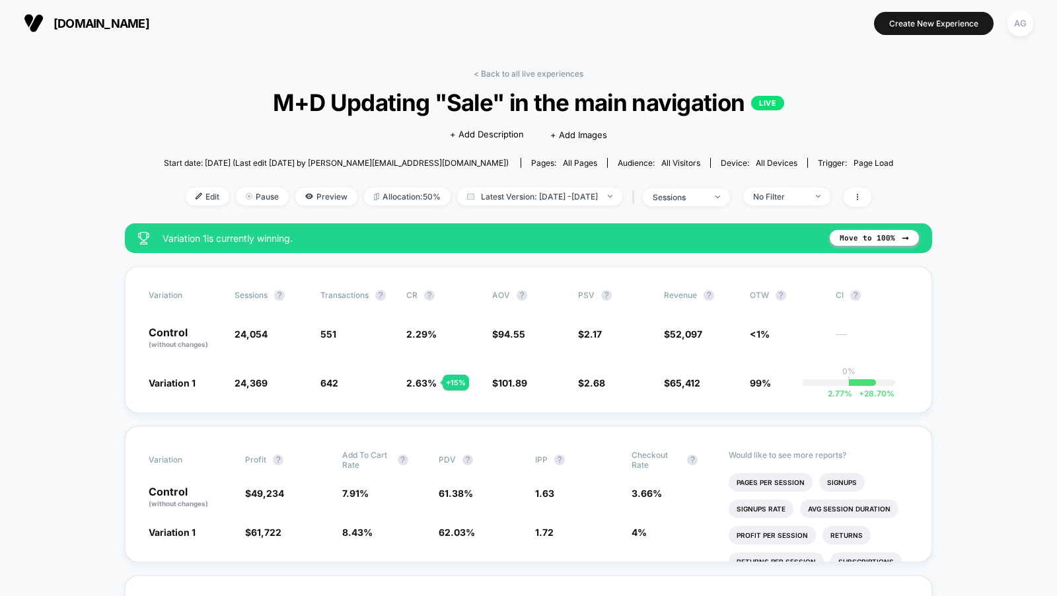
scroll to position [15, 0]
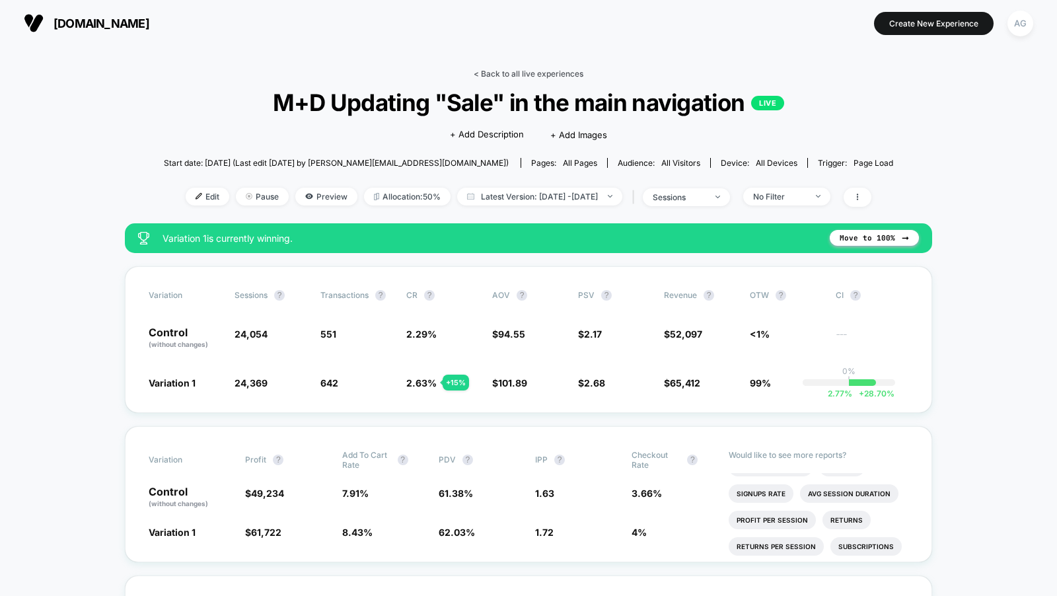
click at [504, 73] on link "< Back to all live experiences" at bounding box center [529, 74] width 110 height 10
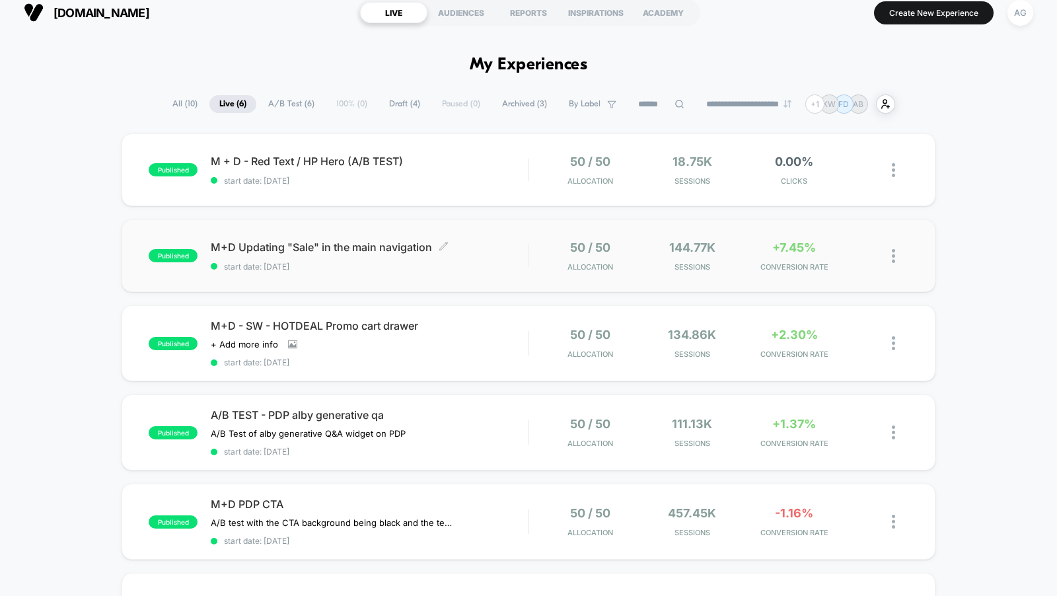
scroll to position [11, 0]
click at [519, 248] on span "M+D Updating "Sale" in the main navigation Click to edit experience details" at bounding box center [369, 246] width 317 height 13
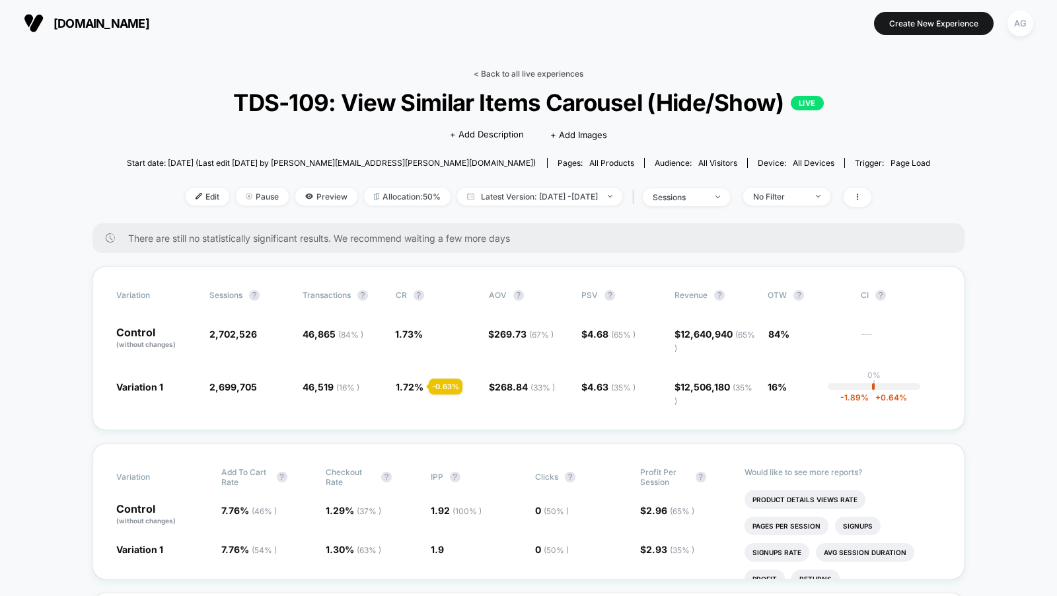
click at [501, 77] on link "< Back to all live experiences" at bounding box center [529, 74] width 110 height 10
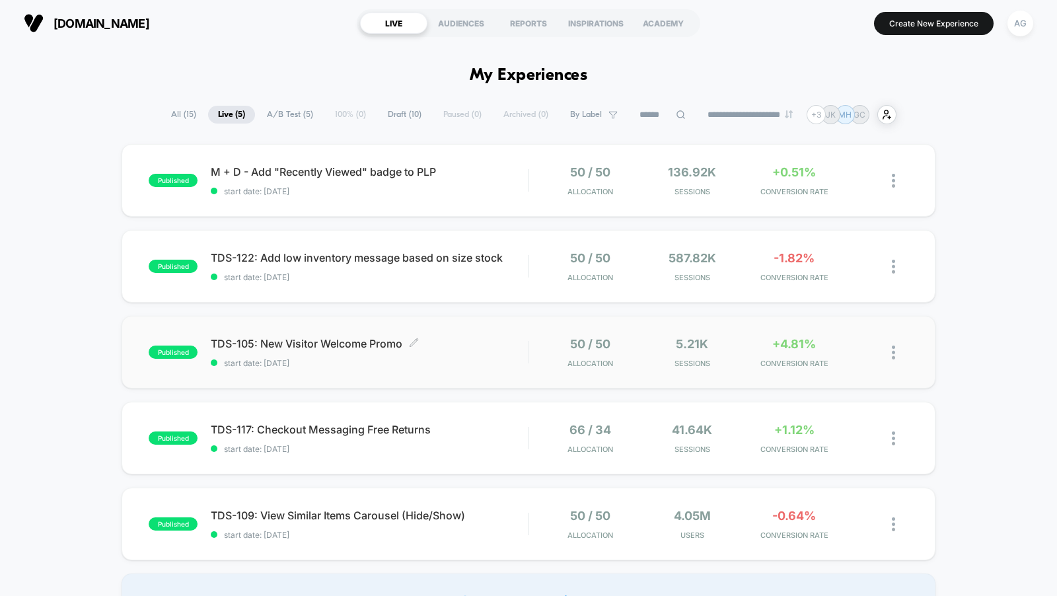
click at [492, 338] on span "TDS-105: New Visitor Welcome Promo Click to edit experience details" at bounding box center [369, 343] width 317 height 13
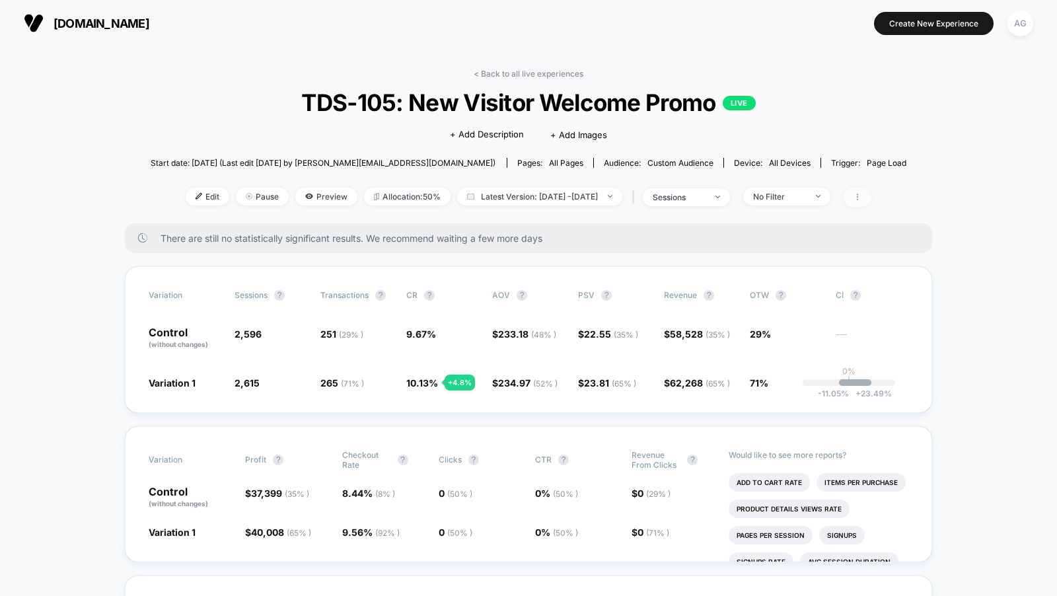
click at [872, 192] on span at bounding box center [858, 197] width 28 height 19
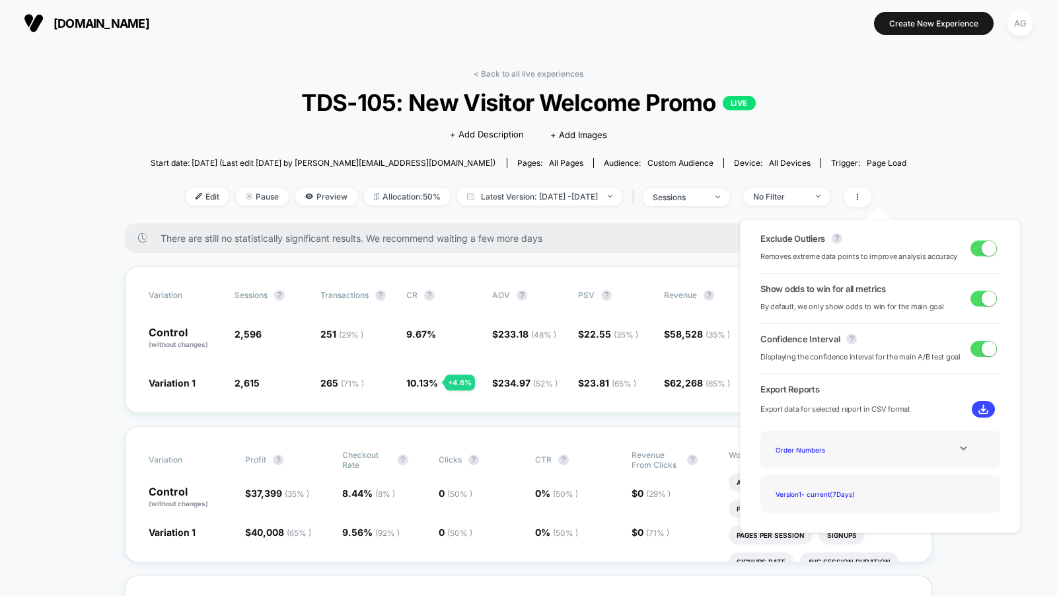
click at [888, 173] on div "Start date: 8/4/2025 (Last edit 8/5/2025 by anya@visually.io) Pages: all pages …" at bounding box center [529, 162] width 757 height 23
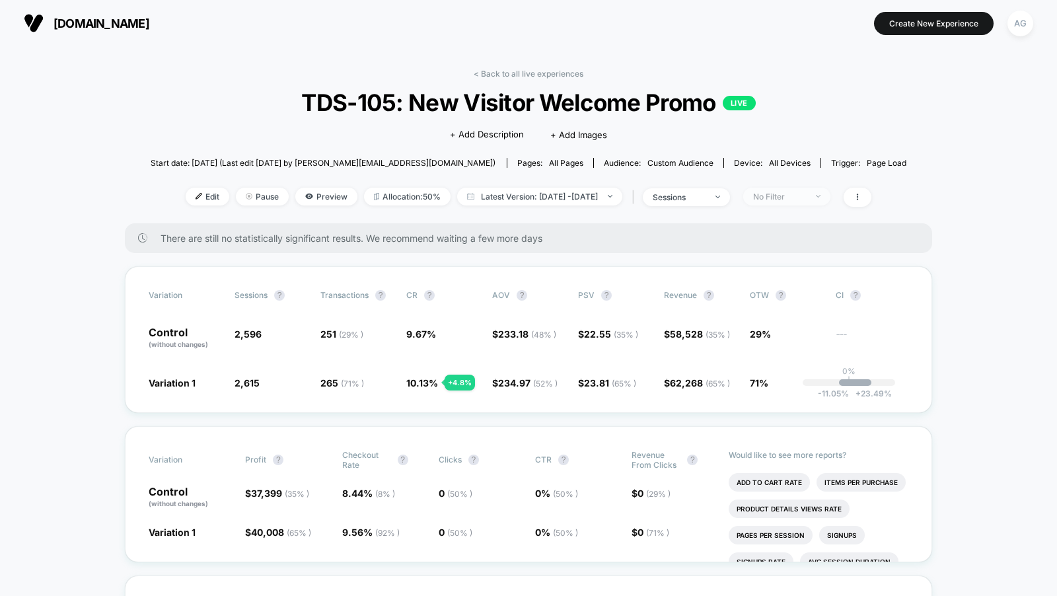
click at [806, 194] on div "No Filter" at bounding box center [779, 197] width 53 height 10
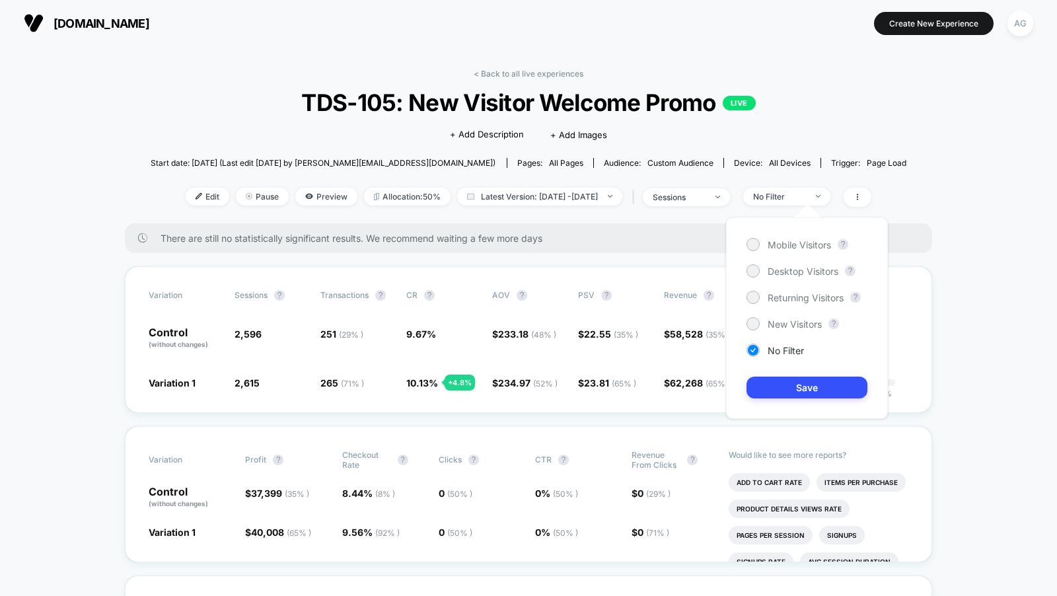
click at [808, 233] on div "Mobile Visitors ? Desktop Visitors ? Returning Visitors ? New Visitors ? No Fil…" at bounding box center [807, 318] width 162 height 202
click at [808, 238] on div "Mobile Visitors" at bounding box center [789, 244] width 85 height 13
click at [800, 389] on button "Save" at bounding box center [807, 388] width 121 height 22
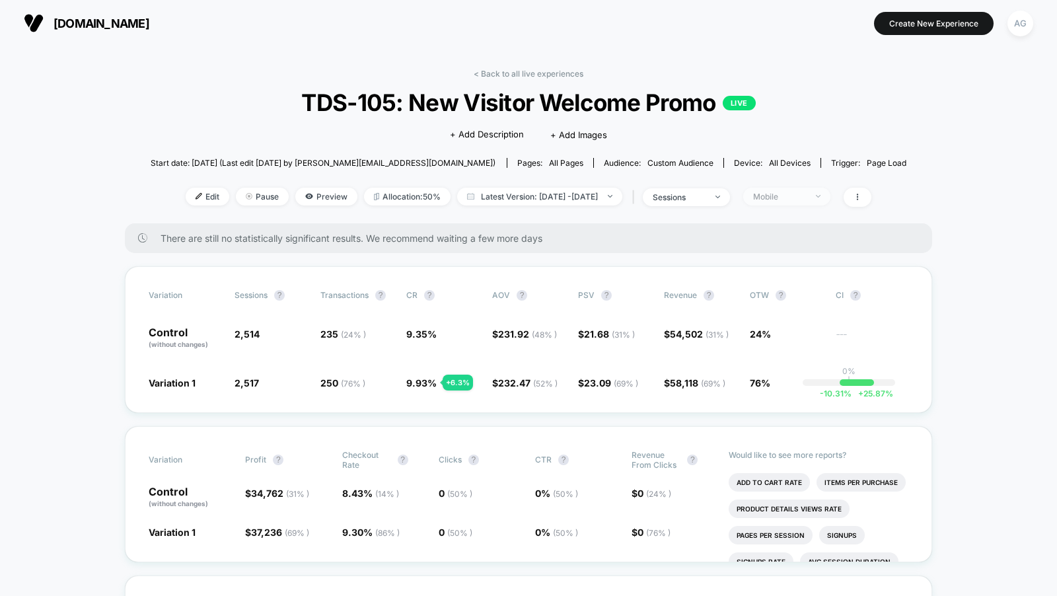
click at [785, 199] on div "Mobile" at bounding box center [779, 197] width 53 height 10
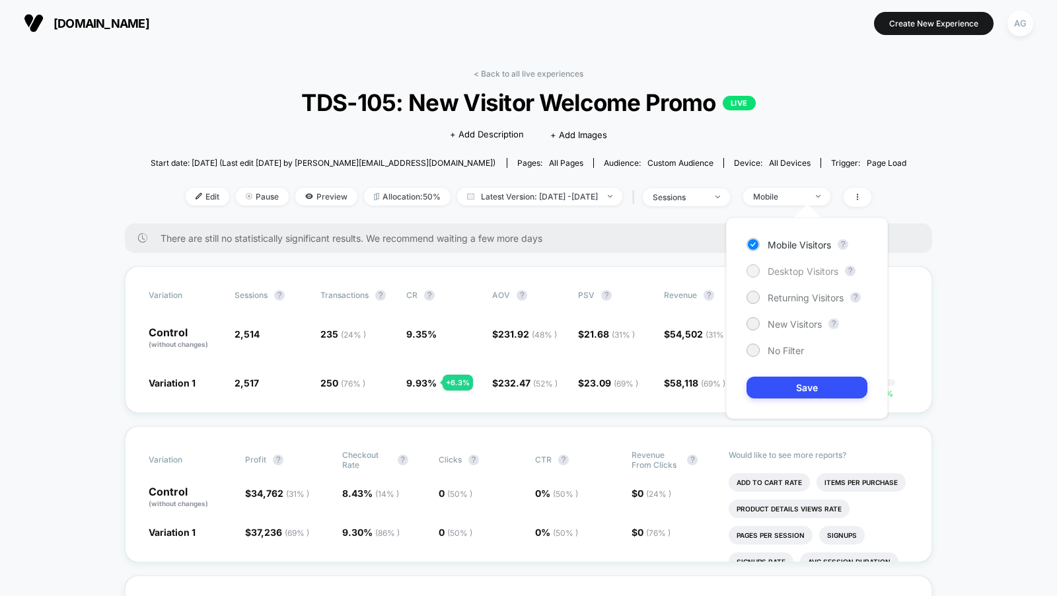
click at [782, 266] on span "Desktop Visitors" at bounding box center [803, 271] width 71 height 11
click at [778, 388] on button "Save" at bounding box center [807, 388] width 121 height 22
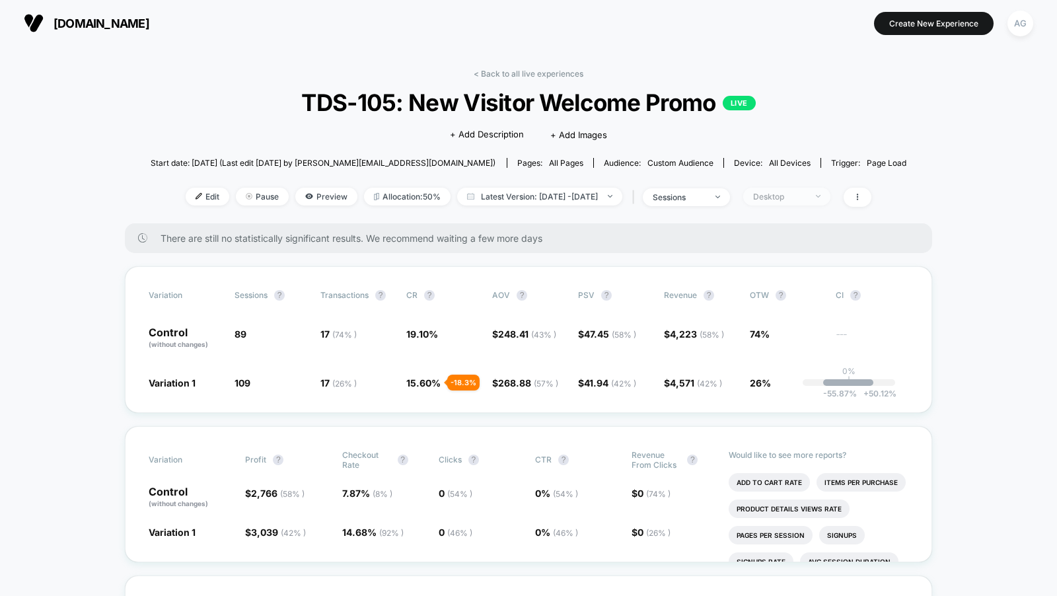
click at [794, 189] on span "Desktop" at bounding box center [786, 197] width 87 height 18
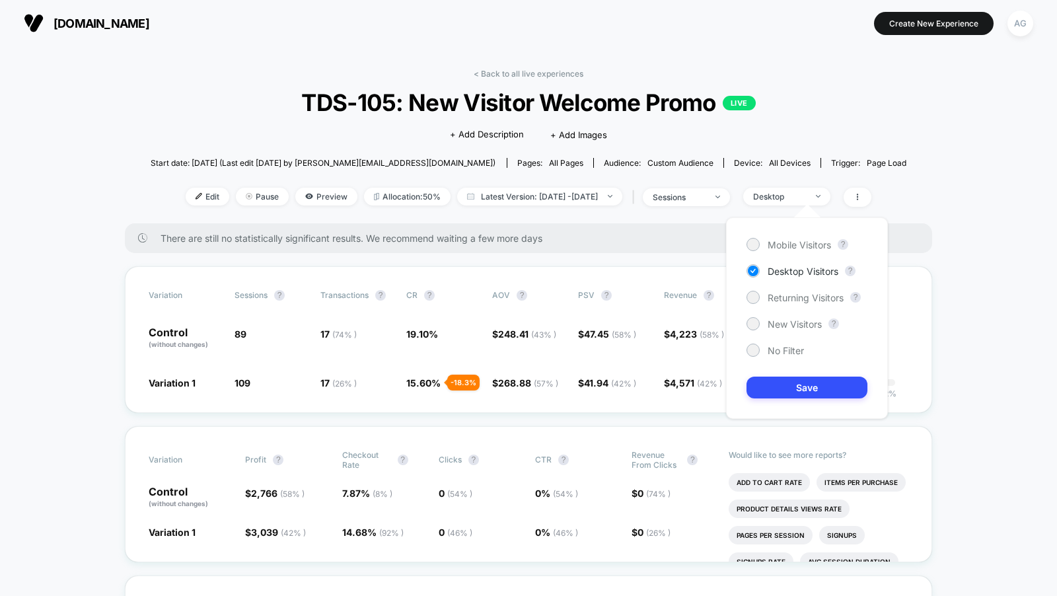
click at [790, 330] on div "Mobile Visitors ? Desktop Visitors ? Returning Visitors ? New Visitors ? No Fil…" at bounding box center [807, 318] width 162 height 202
click at [790, 326] on span "New Visitors" at bounding box center [795, 324] width 54 height 11
click at [792, 387] on button "Save" at bounding box center [807, 388] width 121 height 22
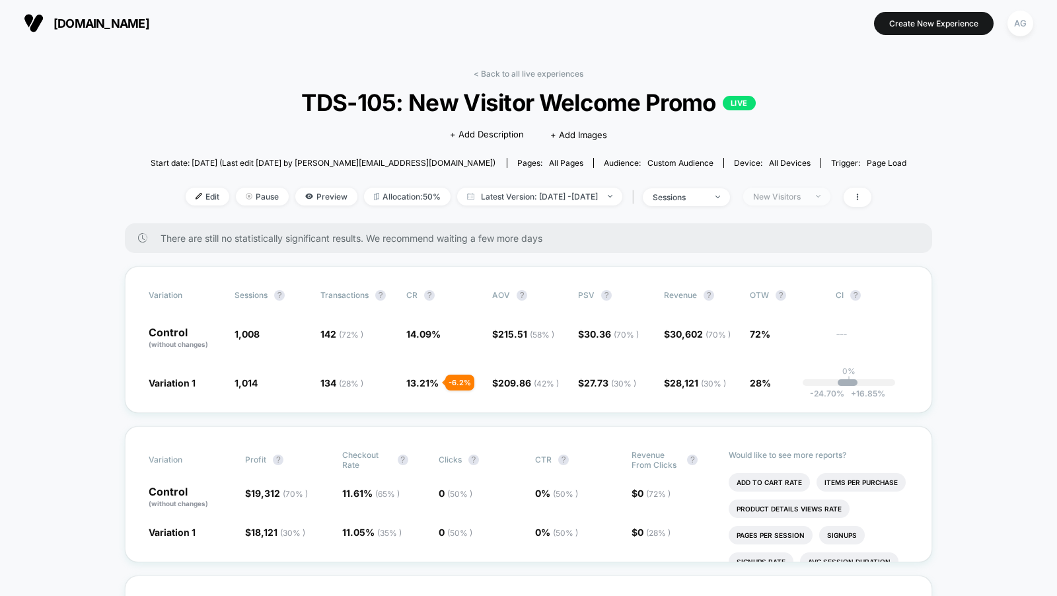
click at [800, 201] on span "New Visitors" at bounding box center [786, 197] width 87 height 18
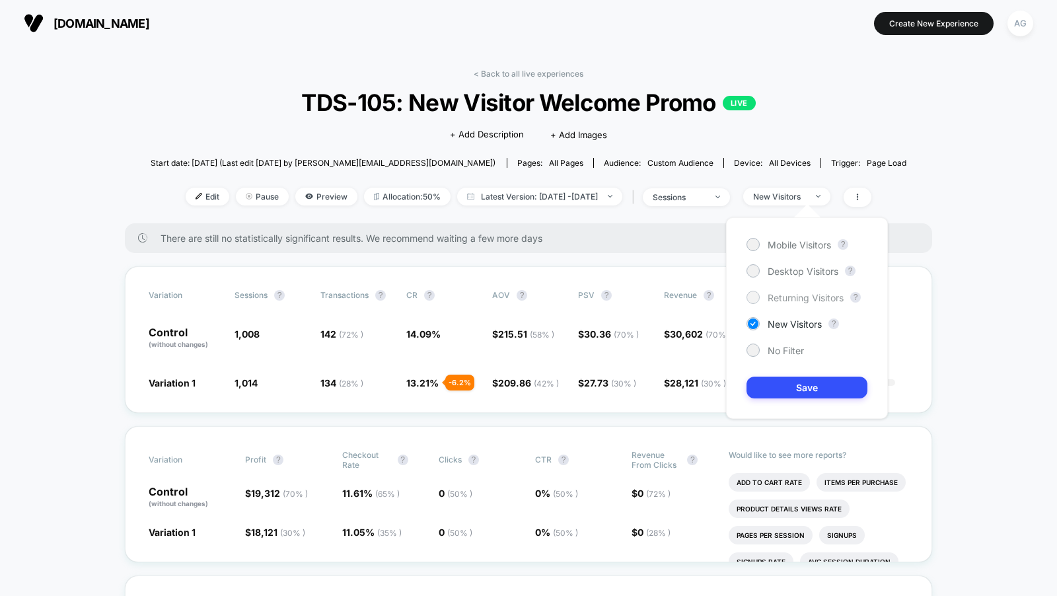
click at [788, 298] on span "Returning Visitors" at bounding box center [806, 297] width 76 height 11
click at [790, 394] on button "Save" at bounding box center [807, 388] width 121 height 22
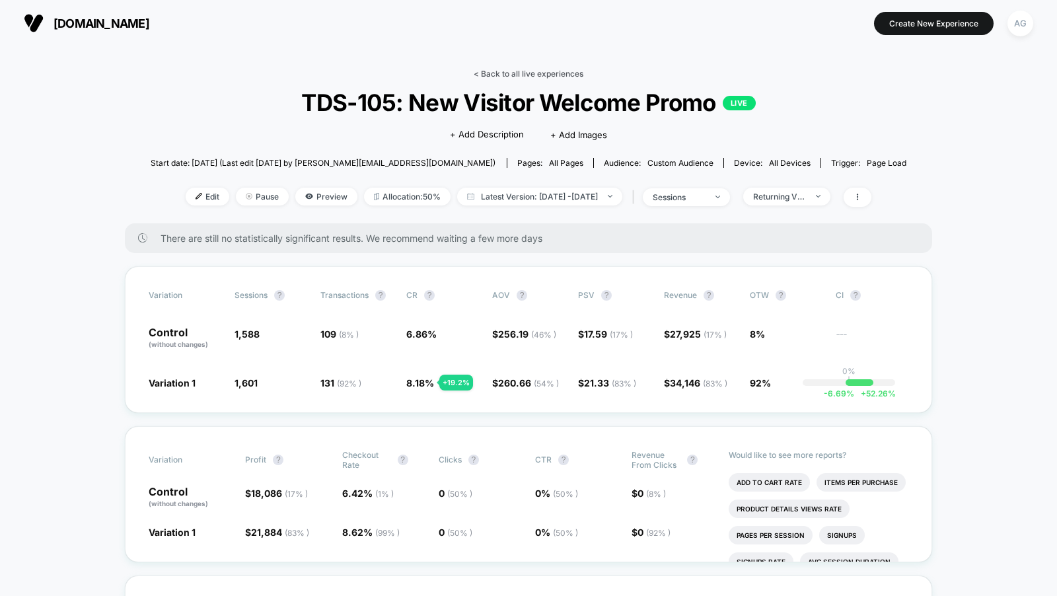
click at [546, 69] on link "< Back to all live experiences" at bounding box center [529, 74] width 110 height 10
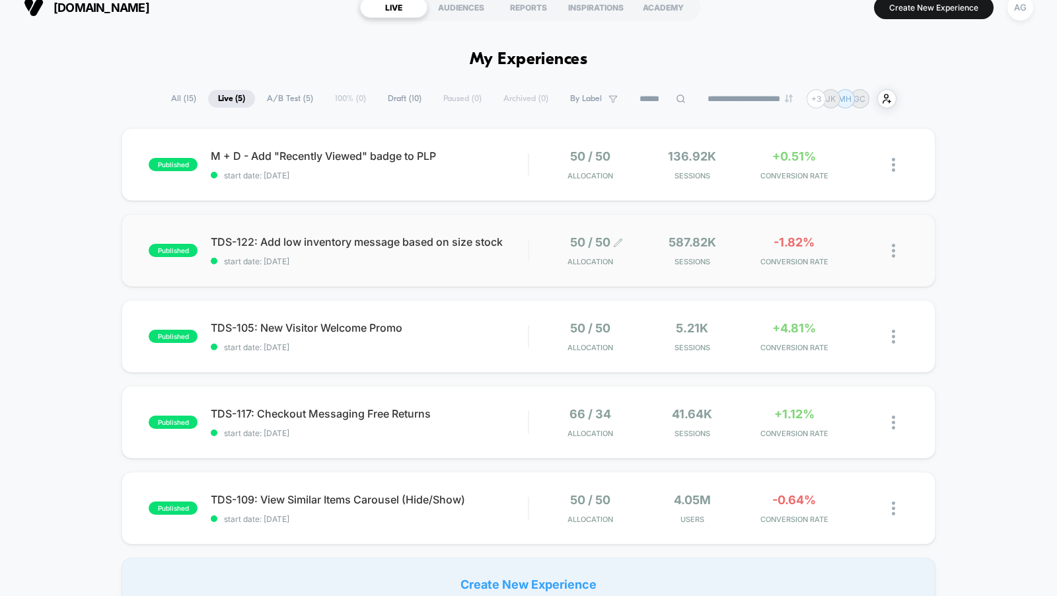
scroll to position [22, 0]
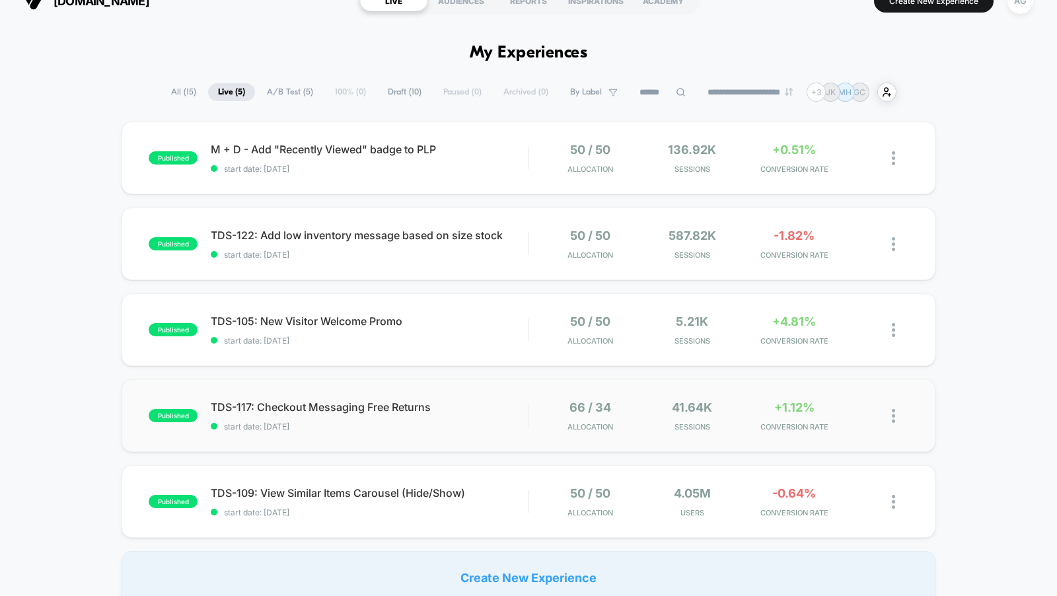
click at [484, 432] on div "published TDS-117: Checkout Messaging Free Returns start date: 7/31/2025 66 / 3…" at bounding box center [529, 415] width 814 height 73
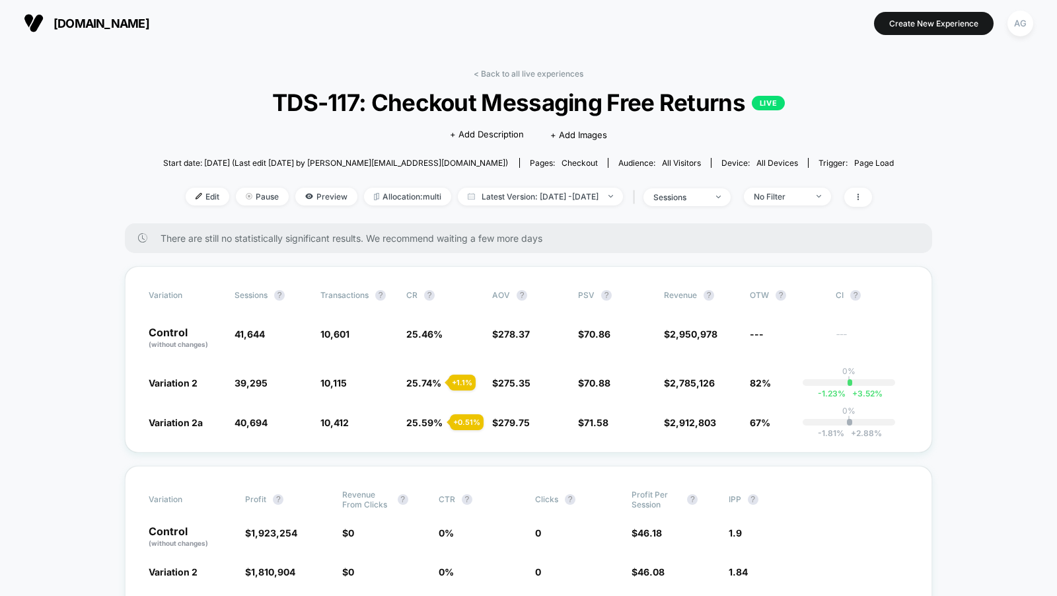
click at [524, 75] on link "< Back to all live experiences" at bounding box center [529, 74] width 110 height 10
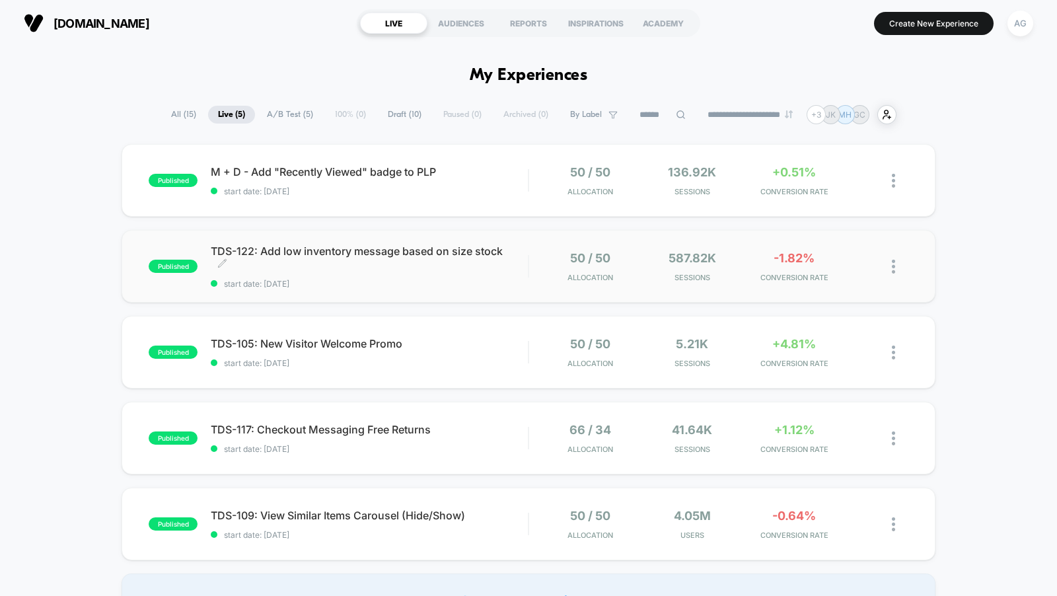
click at [498, 274] on div "TDS-122: Add low inventory message based on size stock Click to edit experience…" at bounding box center [369, 267] width 317 height 44
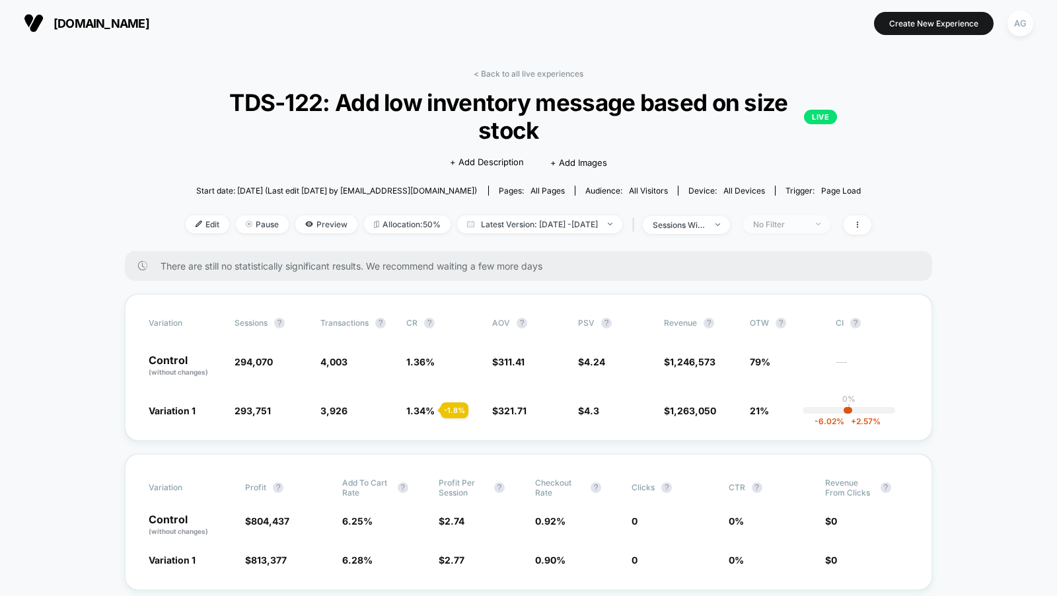
click at [806, 227] on div "No Filter" at bounding box center [779, 224] width 53 height 10
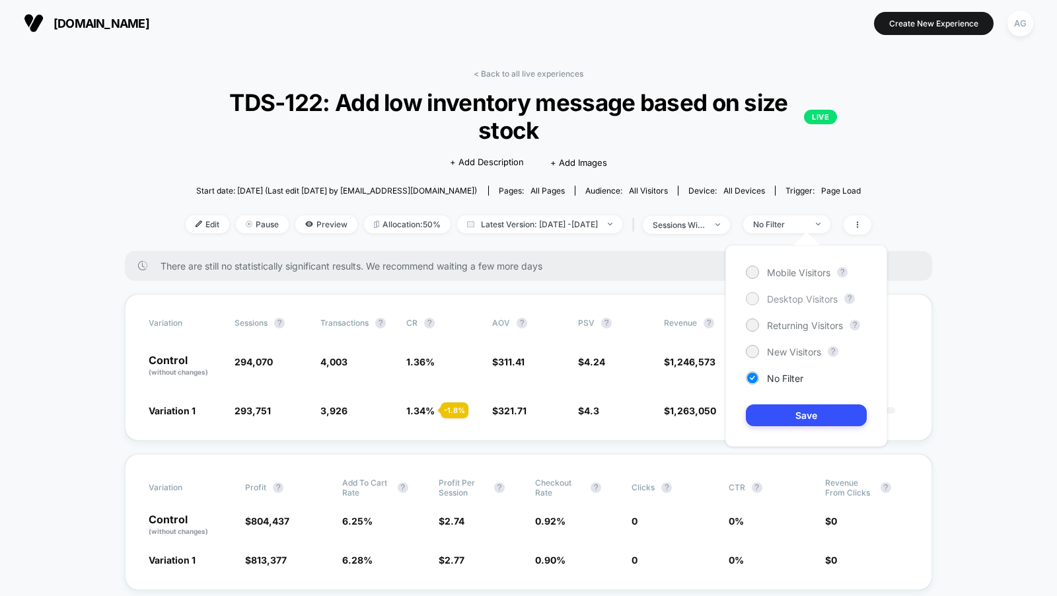
click at [791, 293] on span "Desktop Visitors" at bounding box center [802, 298] width 71 height 11
click at [792, 414] on button "Save" at bounding box center [806, 415] width 121 height 22
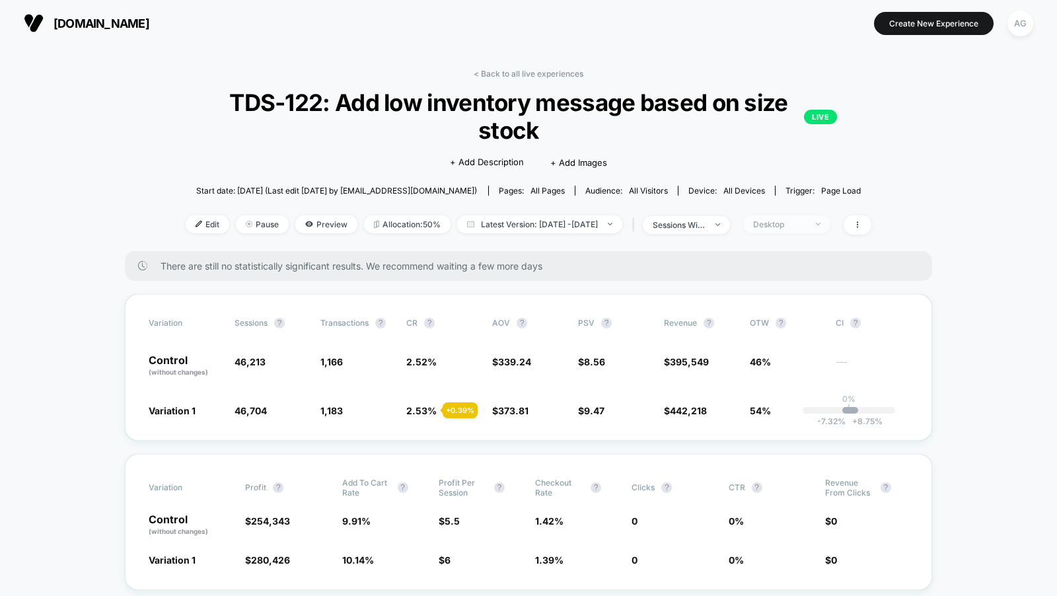
click at [806, 223] on div "Desktop" at bounding box center [779, 224] width 53 height 10
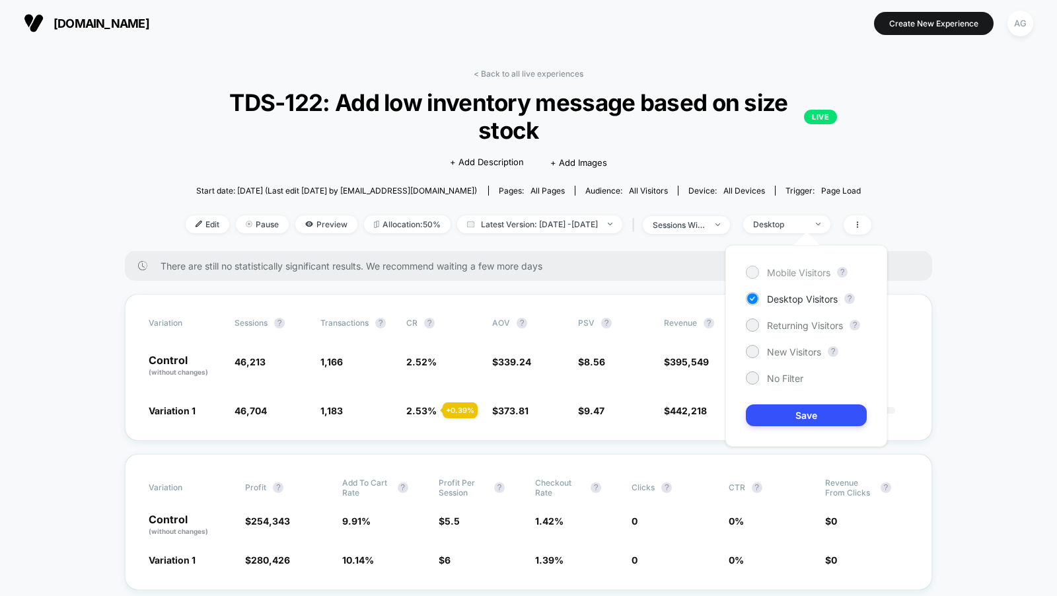
click at [785, 273] on span "Mobile Visitors" at bounding box center [798, 272] width 63 height 11
click at [795, 405] on button "Save" at bounding box center [806, 415] width 121 height 22
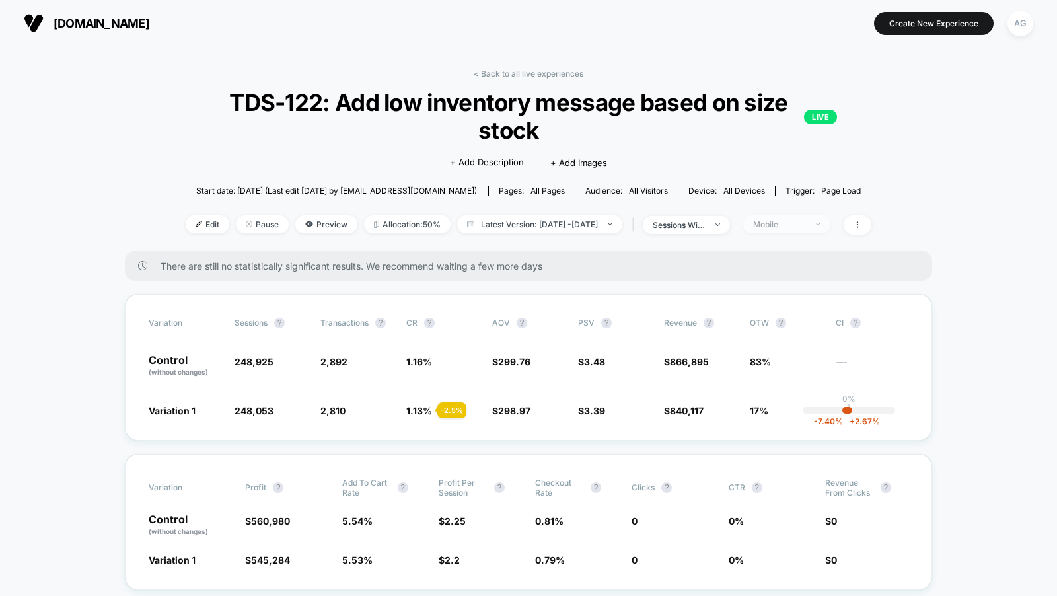
click at [806, 227] on div "Mobile" at bounding box center [779, 224] width 53 height 10
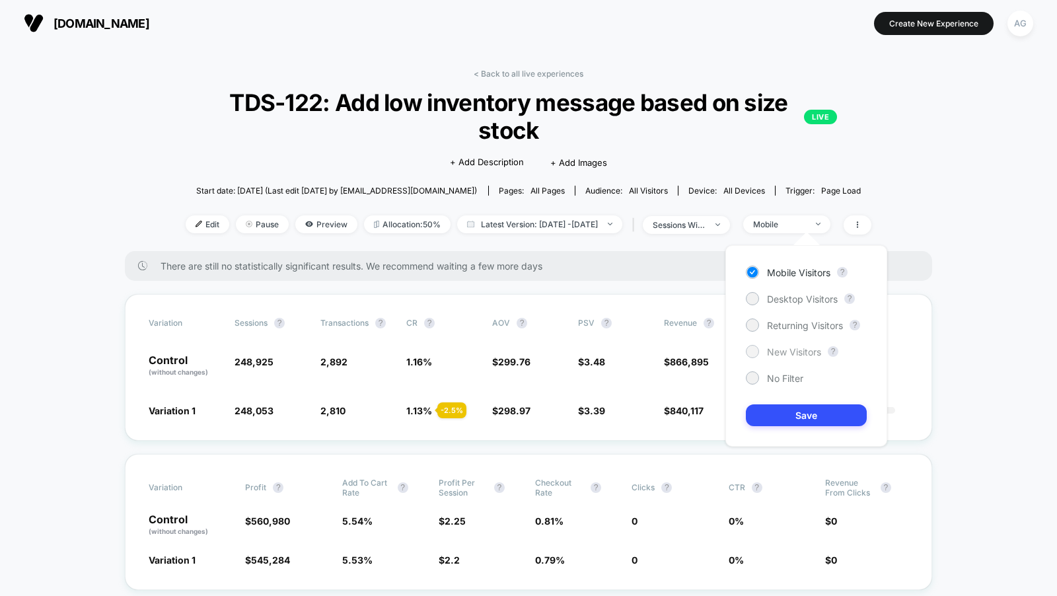
click at [799, 354] on span "New Visitors" at bounding box center [794, 351] width 54 height 11
click at [799, 415] on button "Save" at bounding box center [806, 415] width 121 height 22
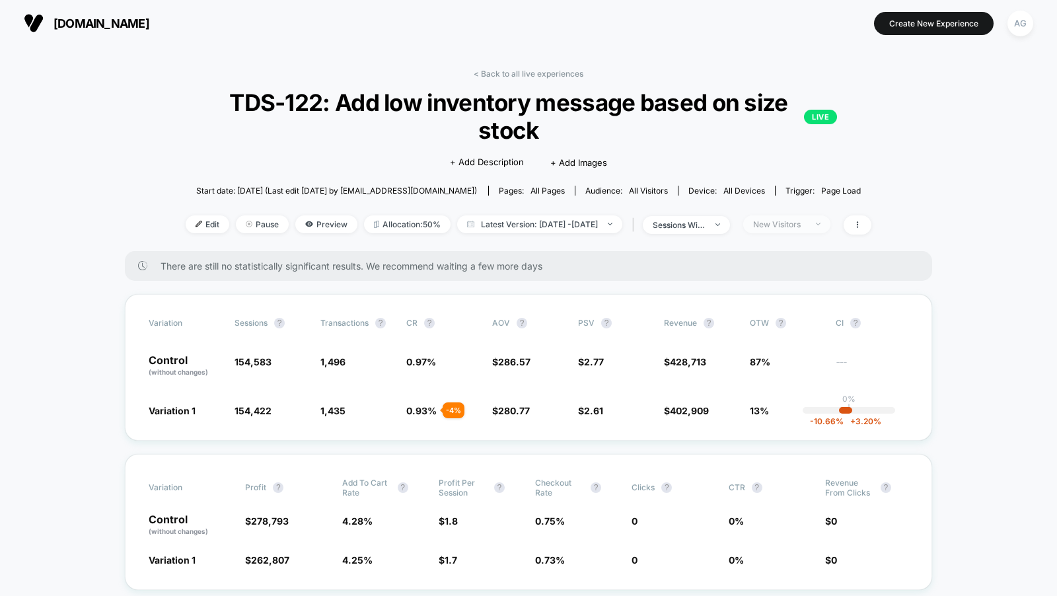
click at [798, 227] on div "New Visitors" at bounding box center [779, 224] width 53 height 10
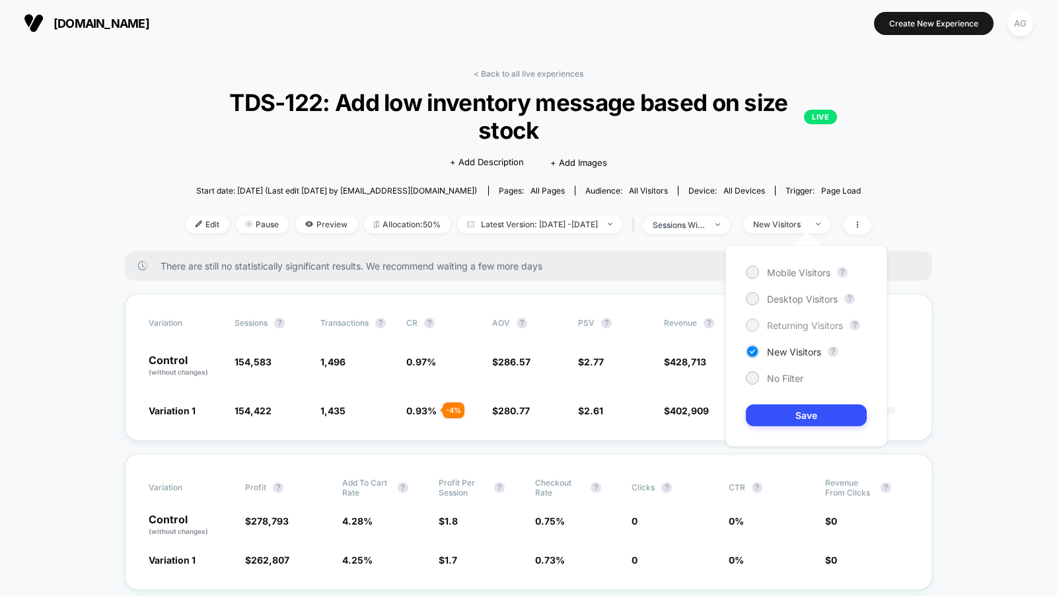
click at [797, 320] on span "Returning Visitors" at bounding box center [805, 325] width 76 height 11
click at [807, 416] on button "Save" at bounding box center [806, 415] width 121 height 22
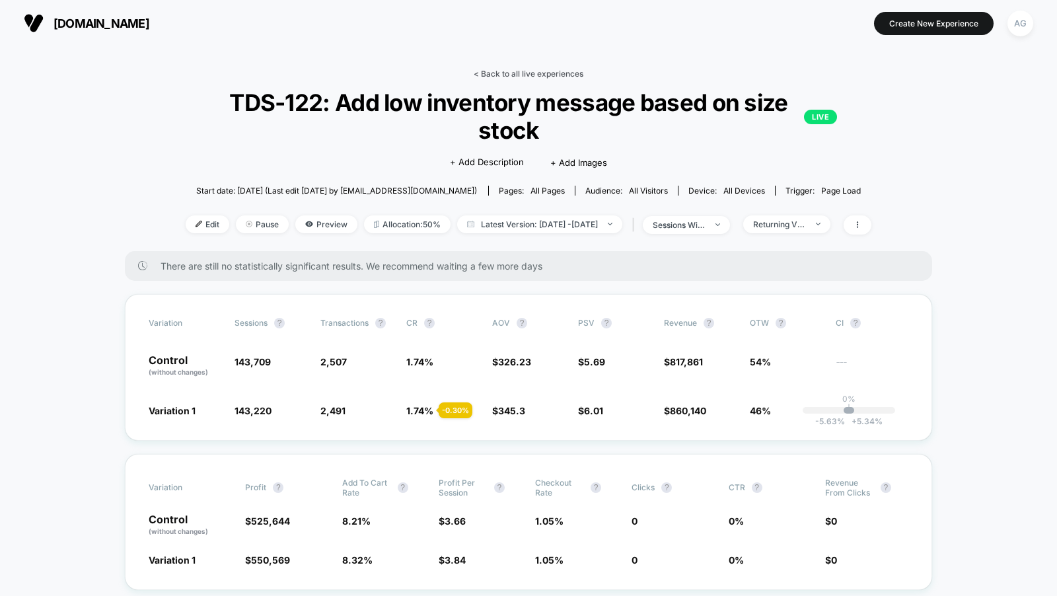
click at [558, 75] on link "< Back to all live experiences" at bounding box center [529, 74] width 110 height 10
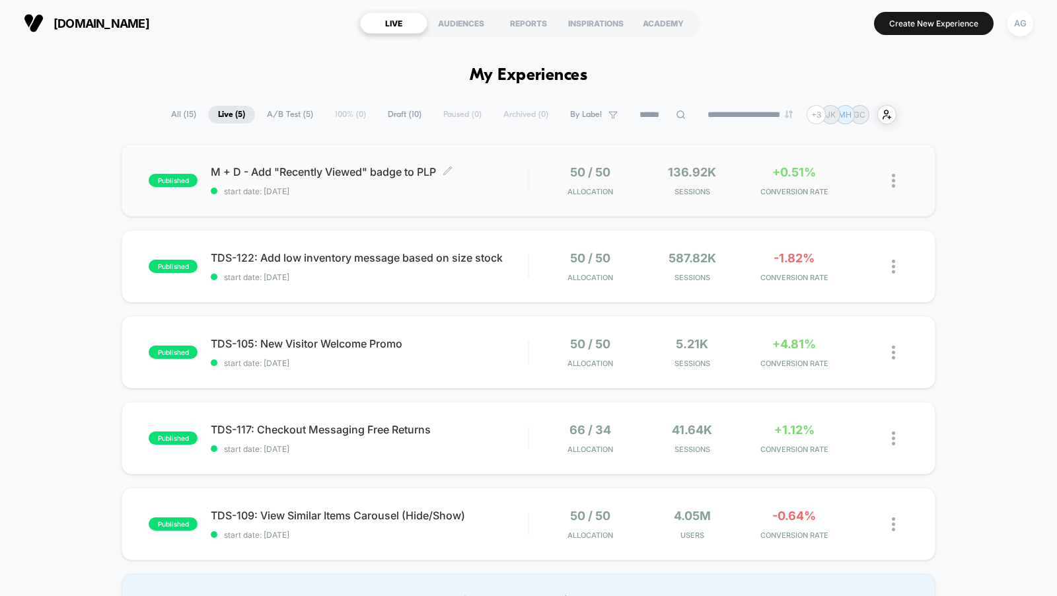
click at [502, 190] on span "start date: 8/7/2025" at bounding box center [369, 191] width 317 height 10
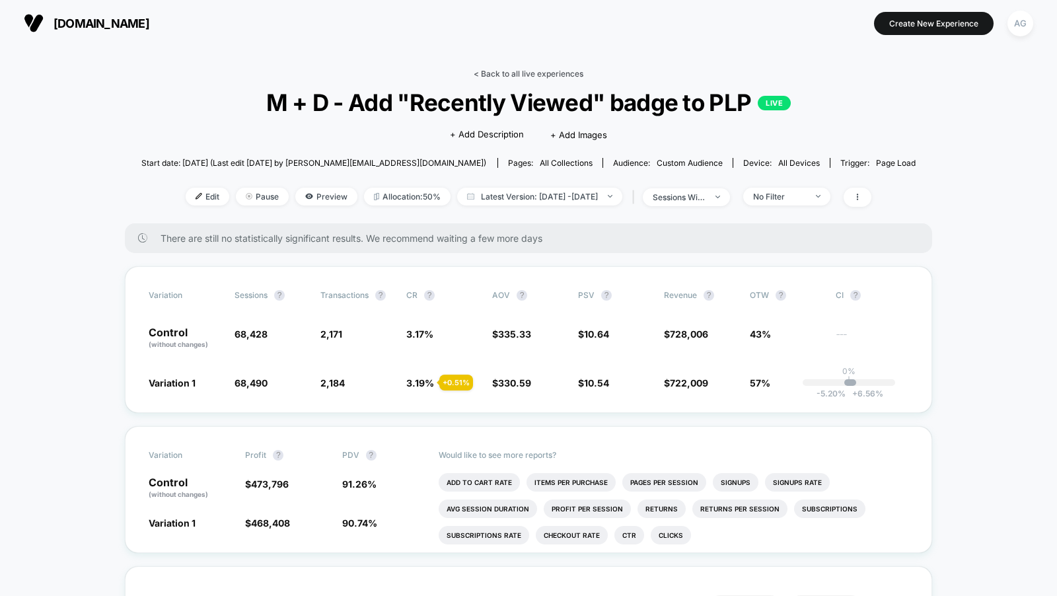
click at [535, 75] on link "< Back to all live experiences" at bounding box center [529, 74] width 110 height 10
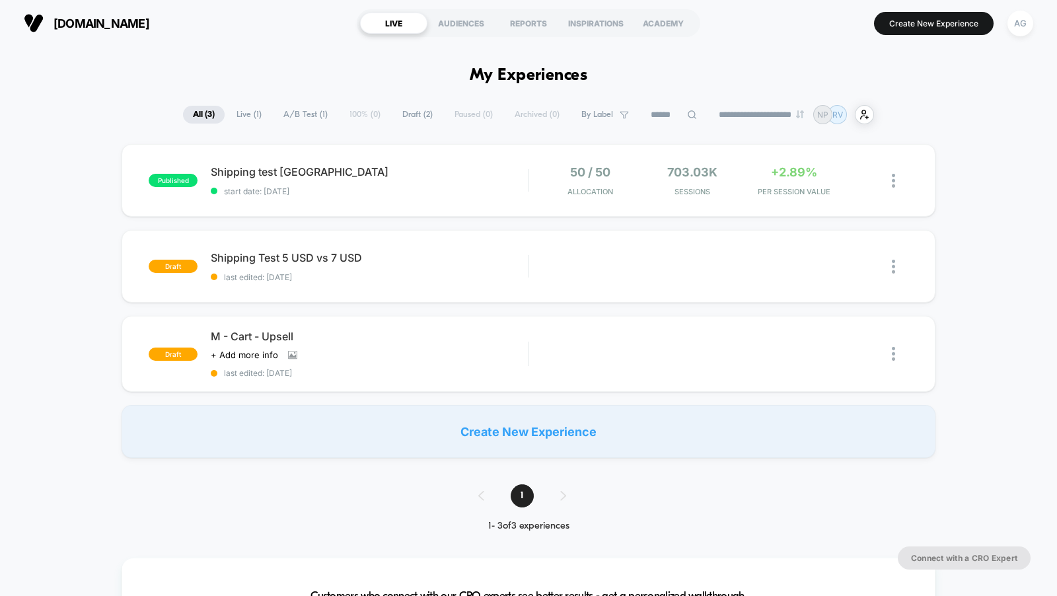
click at [1032, 32] on button "AG" at bounding box center [1021, 23] width 34 height 27
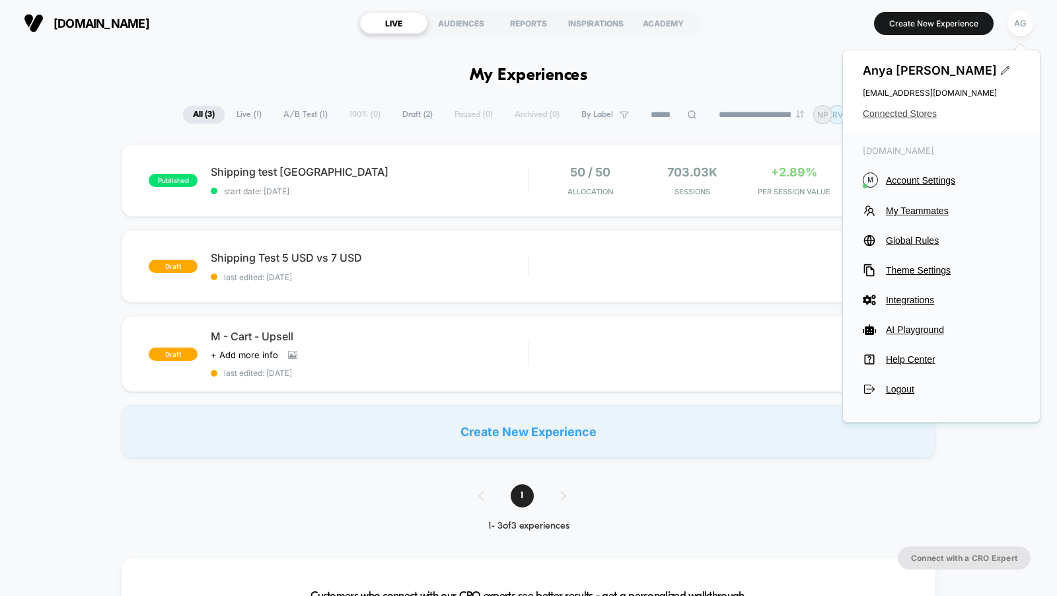
click at [924, 117] on span "Connected Stores" at bounding box center [941, 113] width 157 height 11
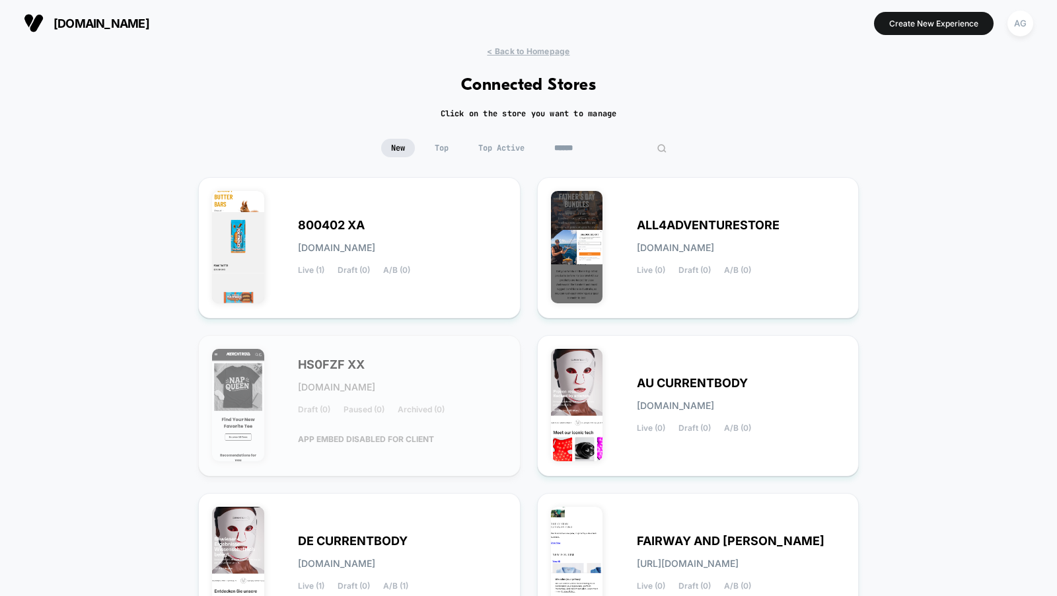
click at [588, 153] on input at bounding box center [611, 148] width 132 height 19
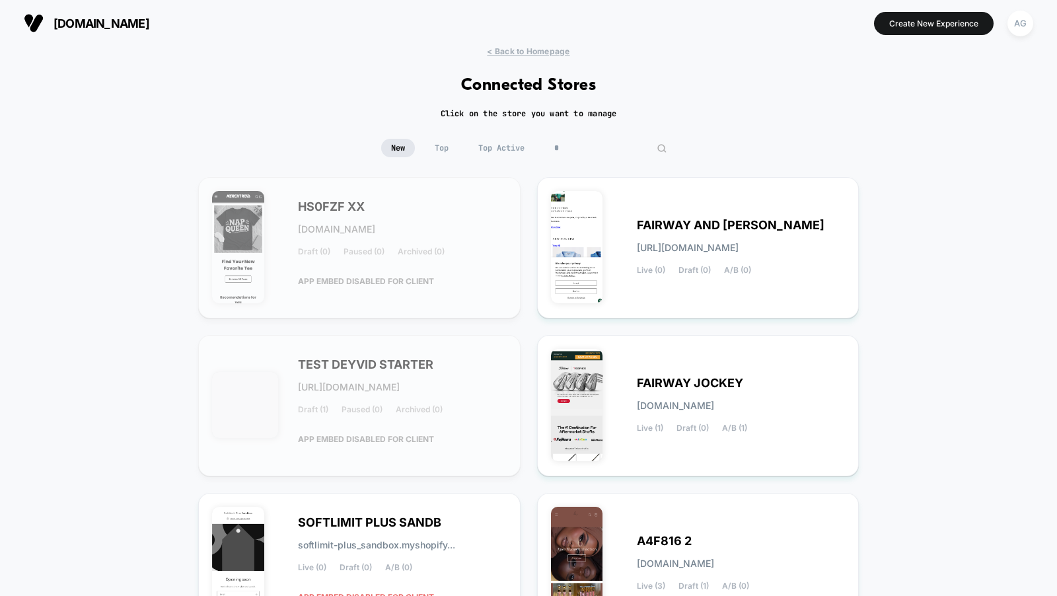
type input "*"
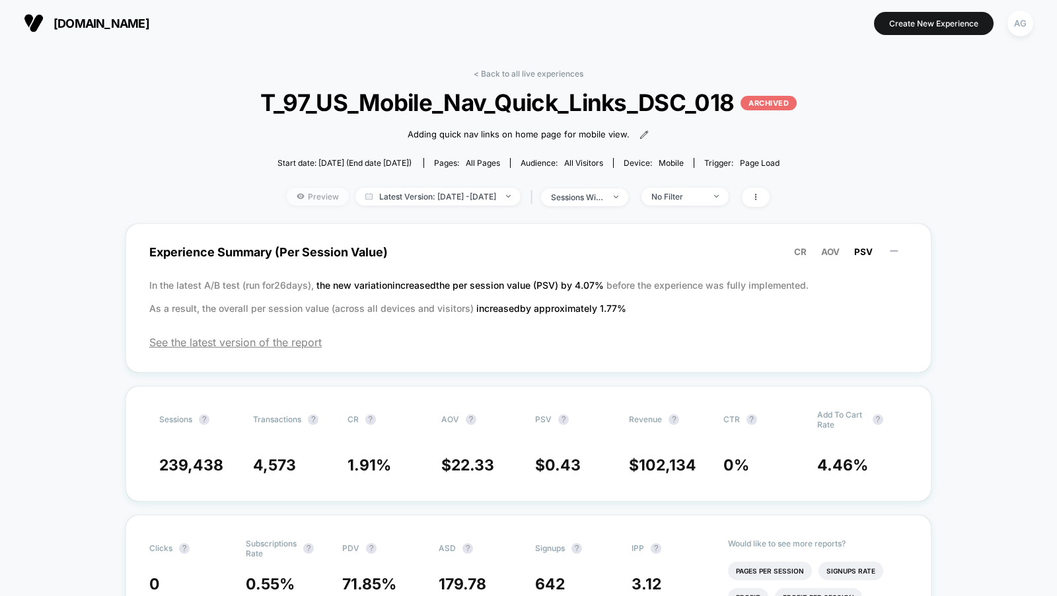
click at [295, 195] on span "Preview" at bounding box center [318, 197] width 62 height 18
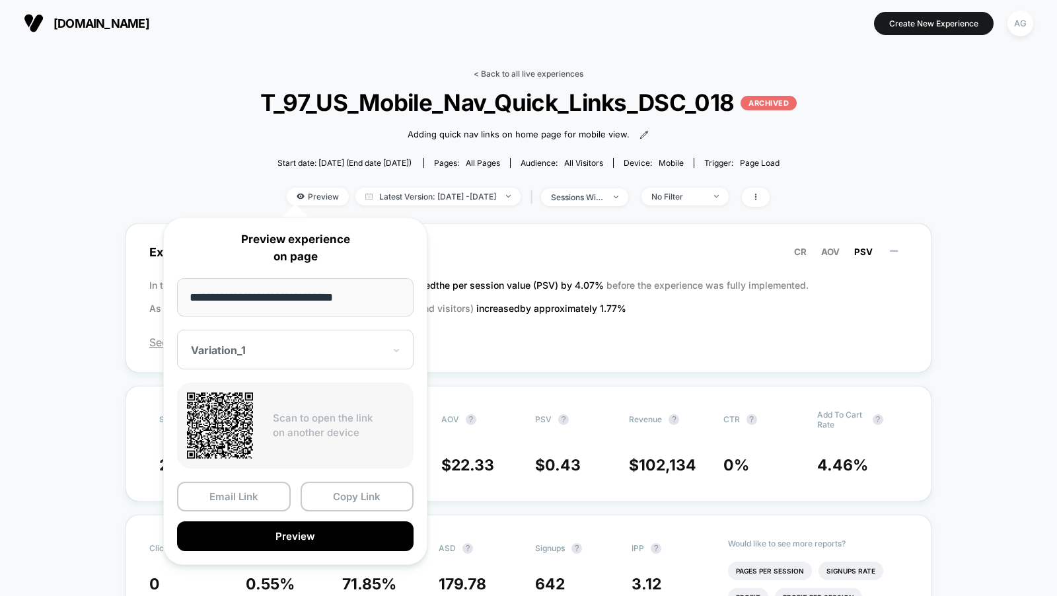
click at [554, 73] on link "< Back to all live experiences" at bounding box center [529, 74] width 110 height 10
